Goal: Find specific page/section: Find specific page/section

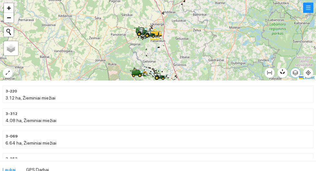
click at [299, 74] on icon "button" at bounding box center [296, 73] width 6 height 6
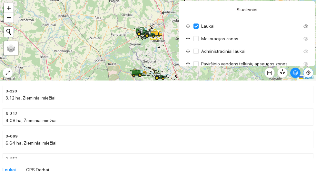
click at [307, 72] on icon "aim" at bounding box center [308, 72] width 5 height 5
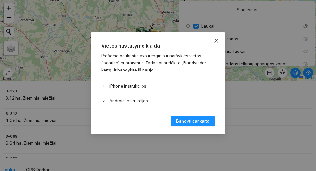
click at [218, 40] on icon "close" at bounding box center [217, 41] width 4 height 4
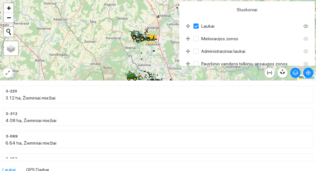
click at [6, 66] on div at bounding box center [158, 40] width 316 height 81
click at [6, 72] on icon "expand-alt" at bounding box center [7, 72] width 5 height 5
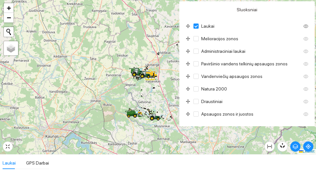
click at [108, 82] on div at bounding box center [158, 77] width 316 height 155
click at [100, 92] on div at bounding box center [158, 77] width 316 height 155
click at [205, 24] on span "Laukai" at bounding box center [208, 26] width 18 height 7
click at [299, 147] on icon "button" at bounding box center [296, 147] width 6 height 6
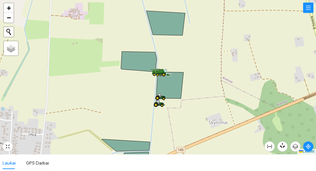
click at [169, 19] on icon at bounding box center [166, 23] width 39 height 25
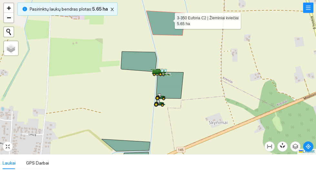
scroll to position [2118, 0]
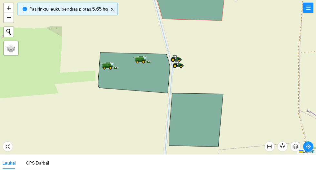
click at [114, 7] on icon "close" at bounding box center [112, 9] width 5 height 5
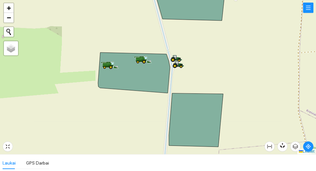
click at [138, 75] on icon at bounding box center [134, 73] width 72 height 41
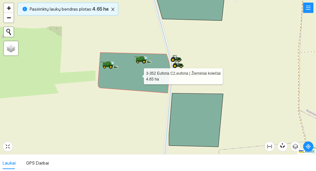
scroll to position [631, 0]
click at [111, 8] on icon "close" at bounding box center [112, 9] width 3 height 3
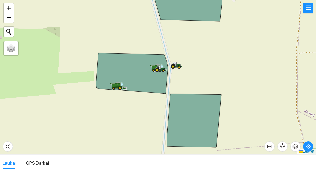
click at [184, 120] on icon at bounding box center [194, 121] width 54 height 54
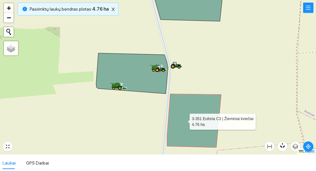
scroll to position [2141, 0]
click at [132, 74] on icon at bounding box center [132, 73] width 72 height 41
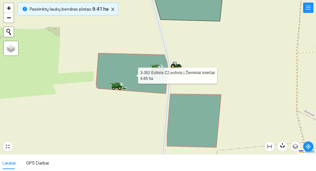
scroll to position [631, 0]
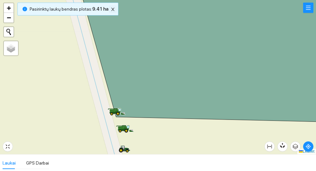
click at [111, 8] on icon "close" at bounding box center [112, 9] width 3 height 3
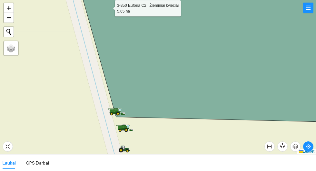
click at [174, 55] on icon at bounding box center [214, 53] width 270 height 138
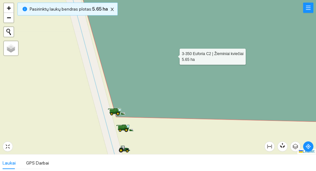
scroll to position [2118, 0]
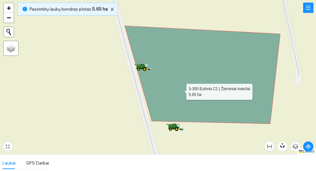
scroll to position [2118, 0]
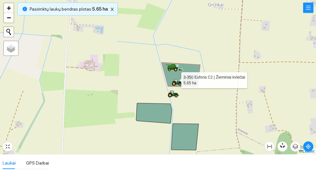
click at [149, 112] on icon at bounding box center [154, 113] width 36 height 20
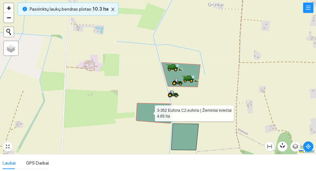
scroll to position [631, 0]
click at [185, 140] on icon at bounding box center [184, 137] width 27 height 26
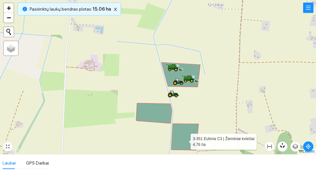
scroll to position [2141, 0]
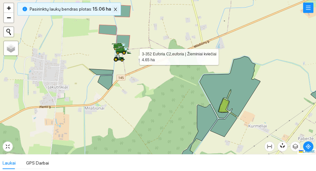
click at [117, 8] on icon "close" at bounding box center [115, 9] width 3 height 3
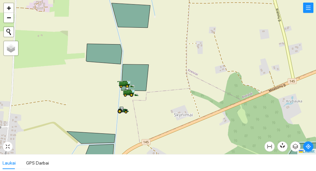
click at [139, 70] on icon at bounding box center [134, 78] width 27 height 26
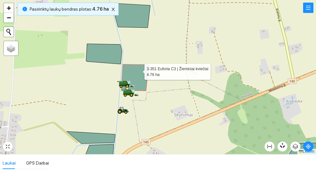
click at [106, 52] on icon at bounding box center [104, 54] width 36 height 20
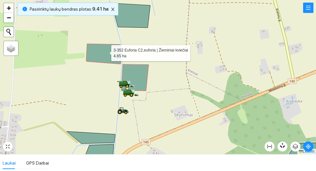
scroll to position [631, 0]
click at [137, 8] on icon at bounding box center [131, 15] width 39 height 25
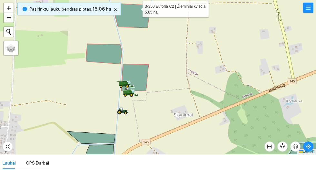
scroll to position [2118, 0]
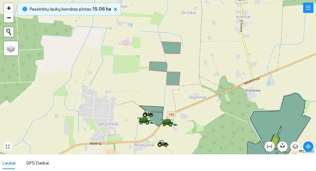
scroll to position [2118, 0]
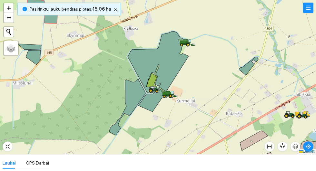
scroll to position [2118, 0]
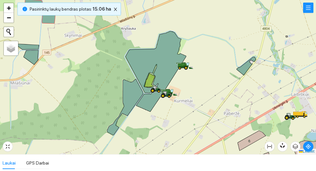
click at [163, 59] on icon at bounding box center [156, 62] width 61 height 62
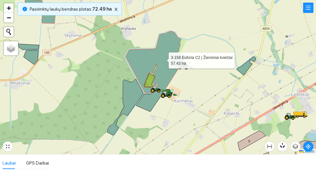
scroll to position [4071, 0]
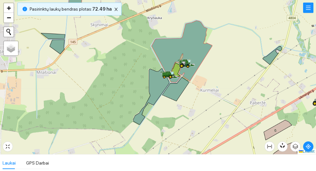
scroll to position [4071, 0]
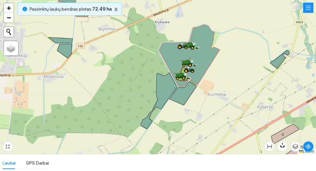
scroll to position [4071, 0]
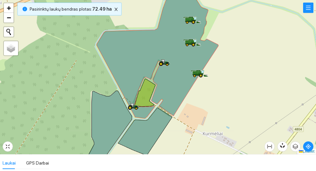
scroll to position [4071, 0]
